Goal: Task Accomplishment & Management: Manage account settings

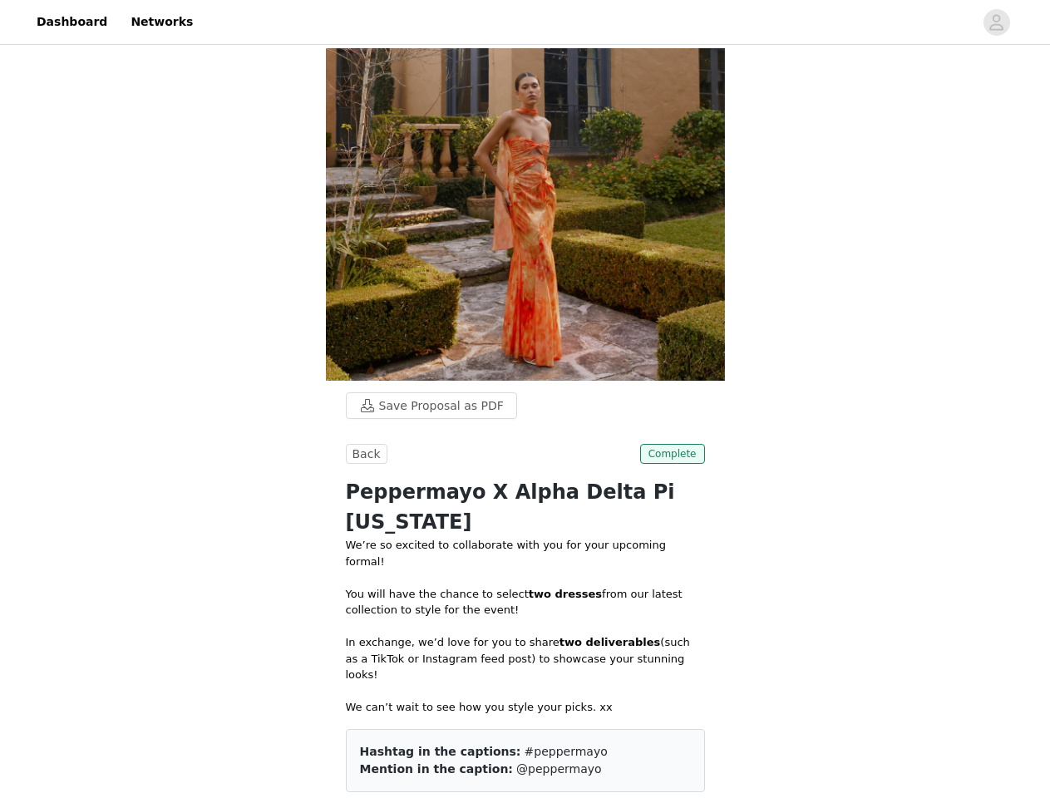
click at [524, 762] on span "@peppermayo" at bounding box center [558, 768] width 85 height 13
click at [524, 22] on div at bounding box center [588, 21] width 770 height 37
click at [997, 22] on icon "avatar" at bounding box center [996, 22] width 16 height 27
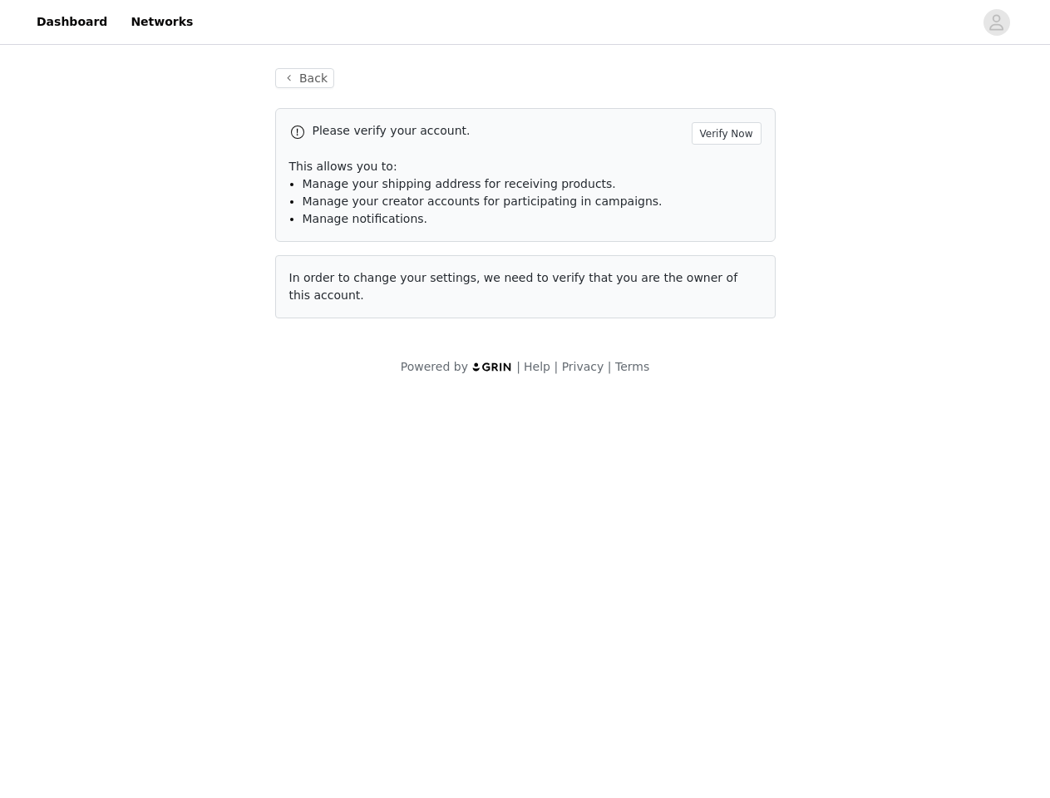
click at [364, 140] on div "Please verify your account. Verify Now" at bounding box center [525, 133] width 472 height 22
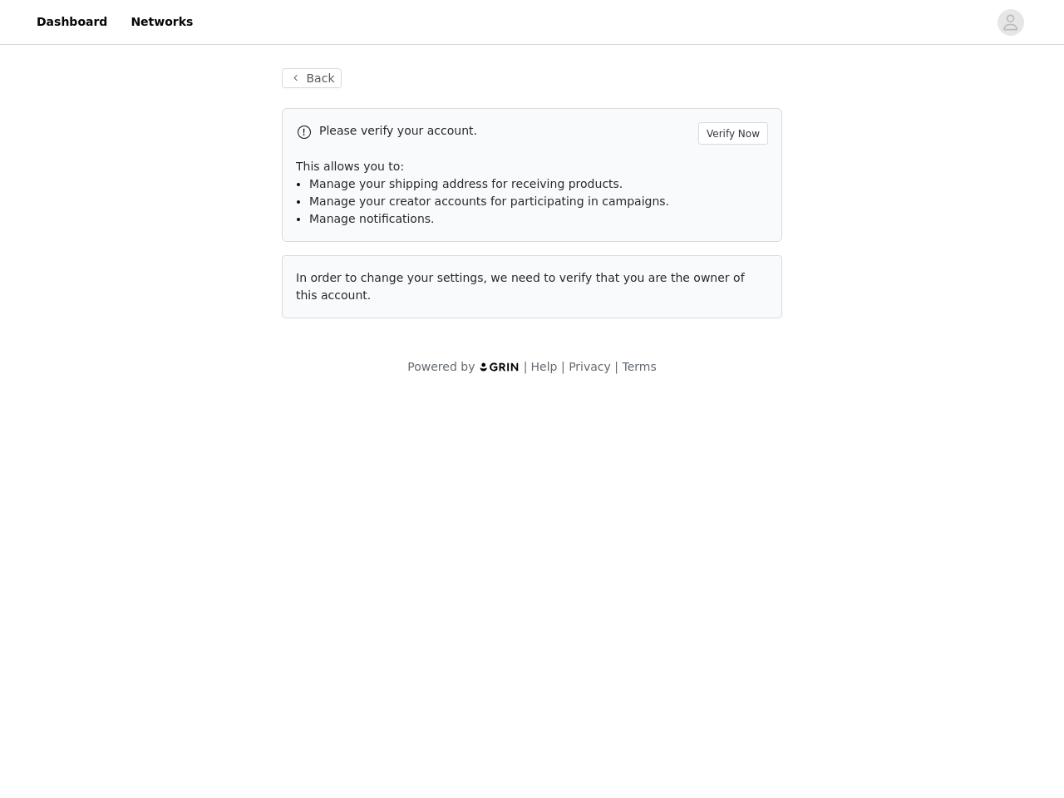
click at [674, 140] on div "Please verify your account. Verify Now" at bounding box center [532, 133] width 472 height 22
click at [525, 559] on body "Dashboard Networks Back Please verify your account. Verify Now This allows you …" at bounding box center [532, 399] width 1064 height 798
click at [653, 535] on body "Dashboard Networks Back Please verify your account. Verify Now This allows you …" at bounding box center [532, 399] width 1064 height 798
click at [674, 657] on body "Dashboard Networks Back Please verify your account. Verify Now This allows you …" at bounding box center [532, 399] width 1064 height 798
